Goal: Task Accomplishment & Management: Manage account settings

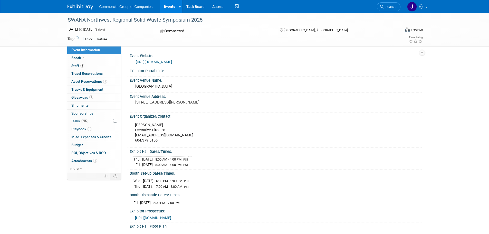
click at [166, 5] on link "Events" at bounding box center [169, 6] width 19 height 13
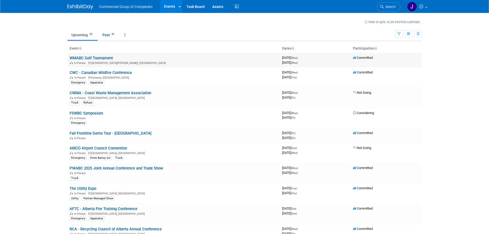
click at [89, 59] on link "WMABC Golf Tournament" at bounding box center [91, 58] width 43 height 5
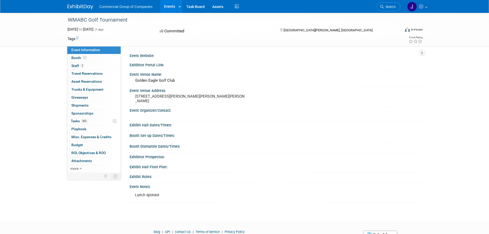
drag, startPoint x: 125, startPoint y: 1, endPoint x: 8, endPoint y: 81, distance: 141.6
click at [8, 81] on div "WMABC Golf Tournament Sep 17, 2025 to Sep 17, 2025 (1 day) Sep 17, 2025 to Sep …" at bounding box center [244, 113] width 489 height 200
click at [82, 128] on span "Playbook 0" at bounding box center [78, 129] width 15 height 4
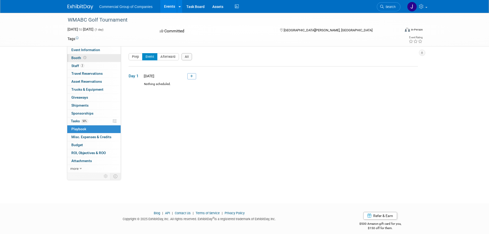
click at [74, 57] on span "Booth" at bounding box center [79, 58] width 16 height 4
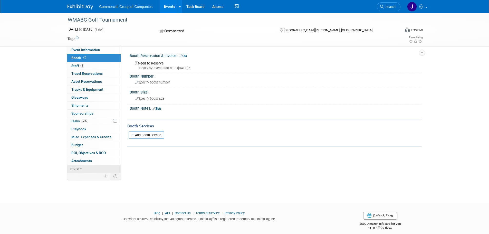
click at [76, 169] on span "more" at bounding box center [74, 168] width 8 height 4
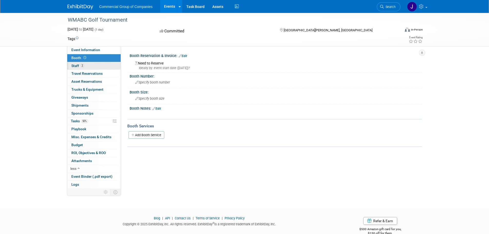
click at [76, 64] on span "Staff 2" at bounding box center [77, 66] width 13 height 4
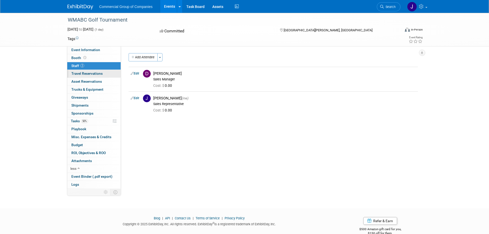
click at [76, 73] on span "Travel Reservations 0" at bounding box center [86, 73] width 31 height 4
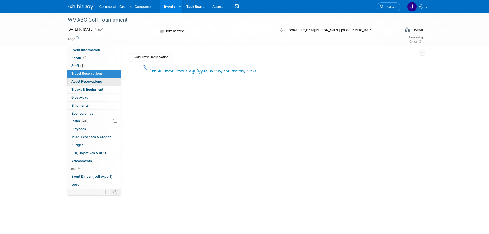
click at [79, 80] on span "Asset Reservations 0" at bounding box center [86, 81] width 31 height 4
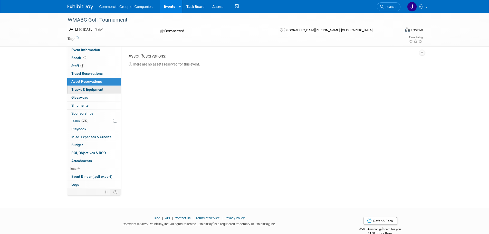
click at [82, 90] on span "Trucks & Equipment" at bounding box center [87, 89] width 32 height 4
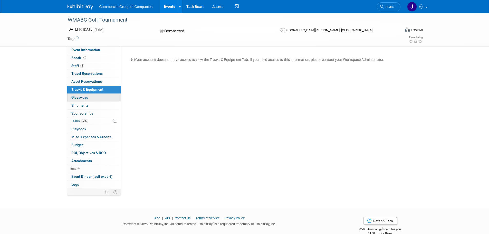
click at [83, 99] on span "Giveaways 0" at bounding box center [79, 97] width 17 height 4
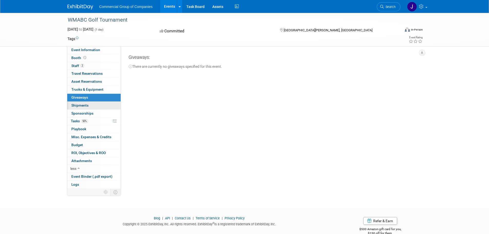
click at [84, 105] on span "Shipments 0" at bounding box center [79, 105] width 17 height 4
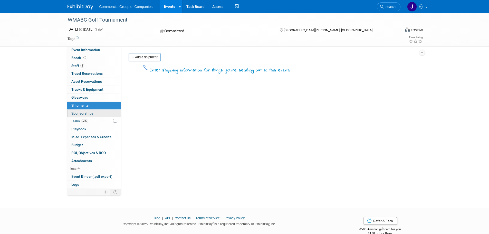
click at [87, 113] on span "Sponsorships 0" at bounding box center [82, 113] width 22 height 4
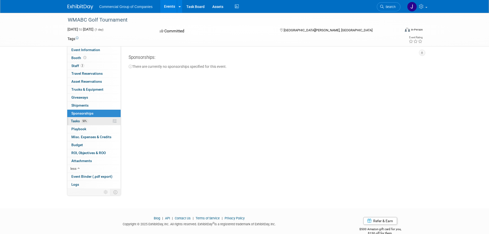
click at [77, 122] on span "Tasks 50%" at bounding box center [79, 121] width 17 height 4
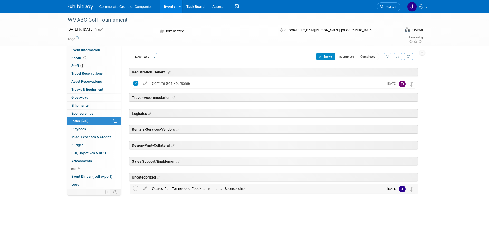
click at [213, 188] on div "Costco Run For needed Food/Items - Lunch Sponsorship" at bounding box center [266, 188] width 235 height 9
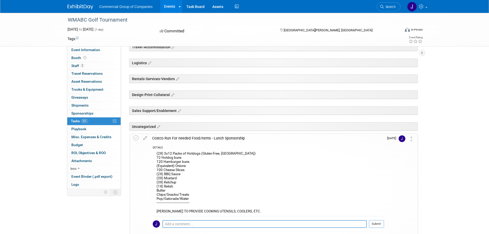
scroll to position [21, 0]
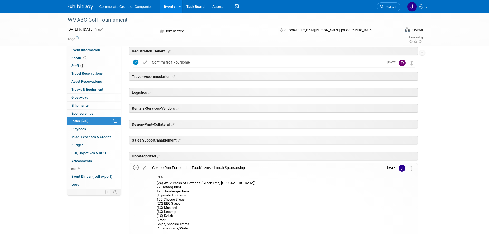
click at [135, 166] on icon at bounding box center [135, 167] width 5 height 5
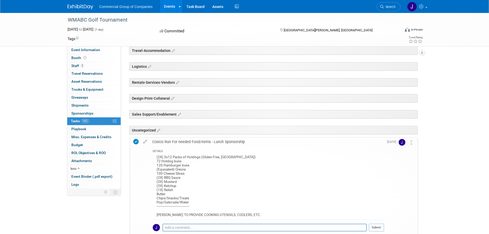
scroll to position [77, 0]
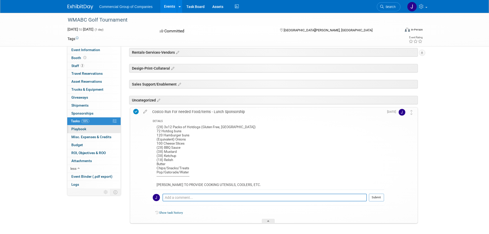
click at [77, 129] on span "Playbook 0" at bounding box center [78, 129] width 15 height 4
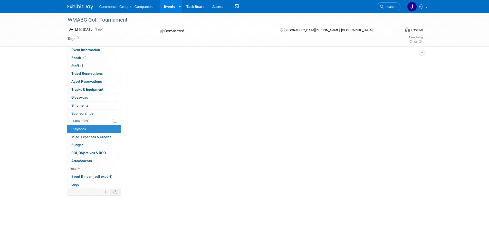
scroll to position [0, 0]
